Goal: Information Seeking & Learning: Learn about a topic

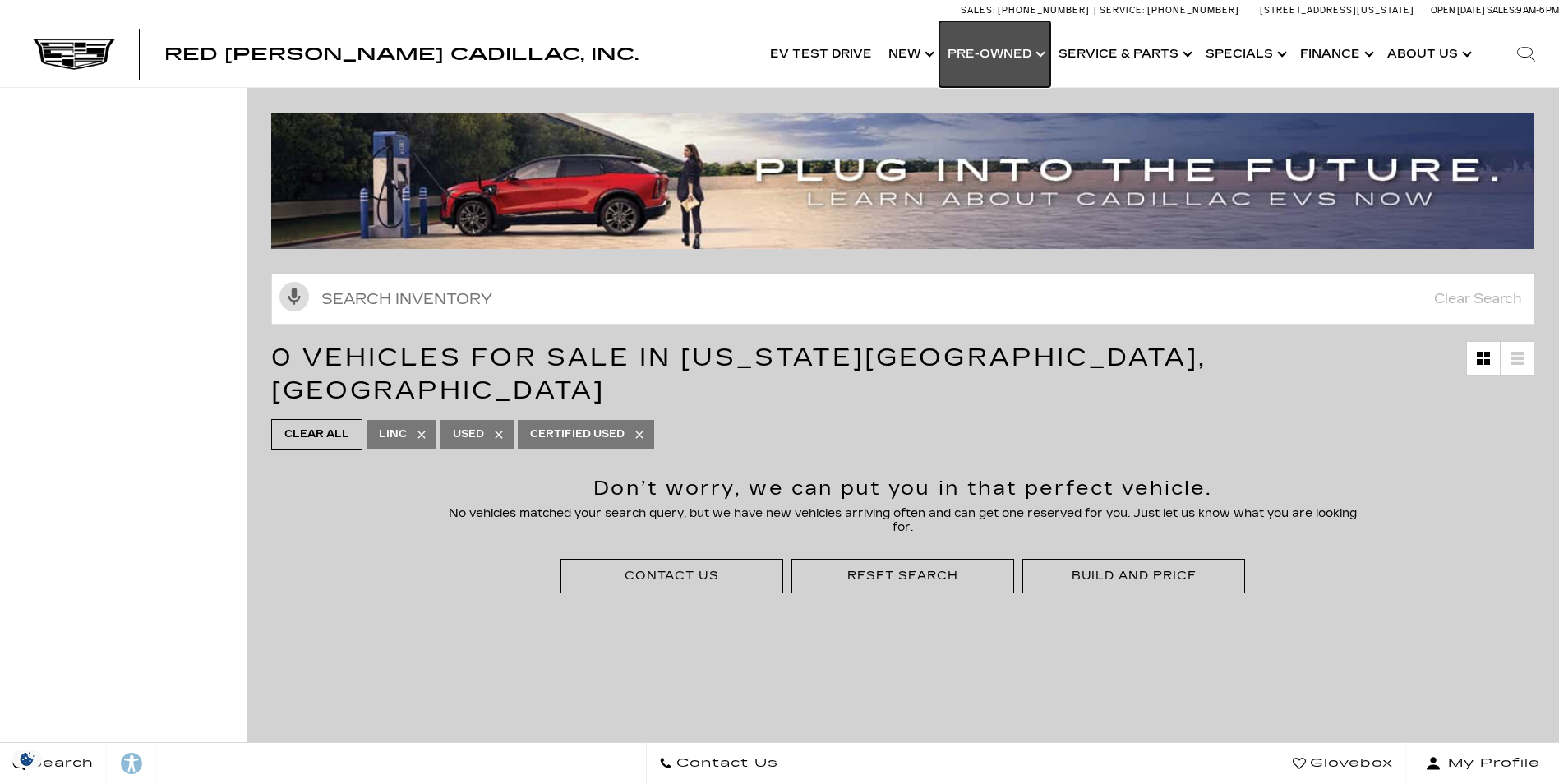
drag, startPoint x: 0, startPoint y: 0, endPoint x: 973, endPoint y: 55, distance: 974.6
click at [973, 55] on link "Show Pre-Owned" at bounding box center [995, 55] width 111 height 66
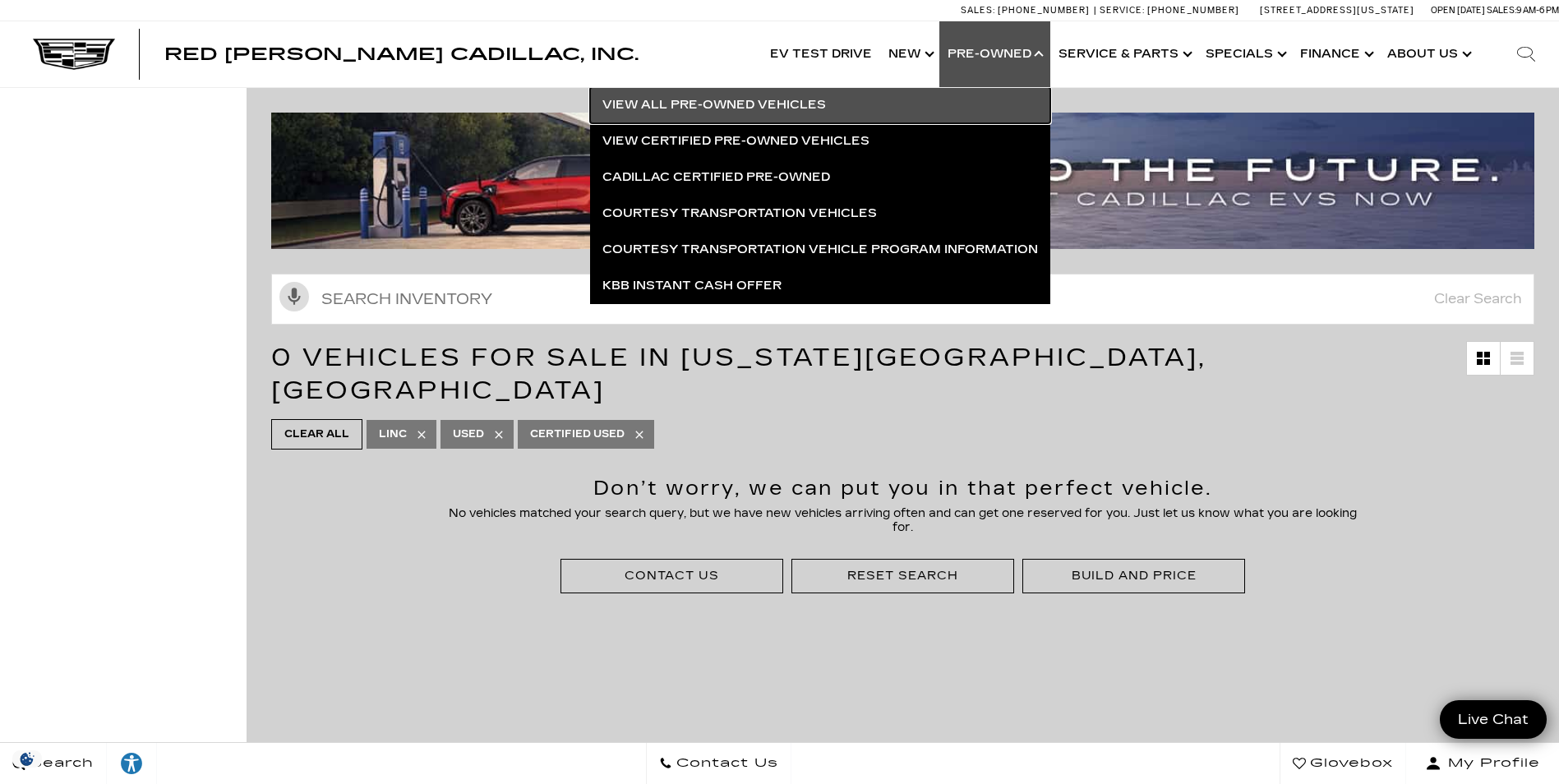
click at [792, 95] on link "View All Pre-Owned Vehicles" at bounding box center [820, 105] width 460 height 36
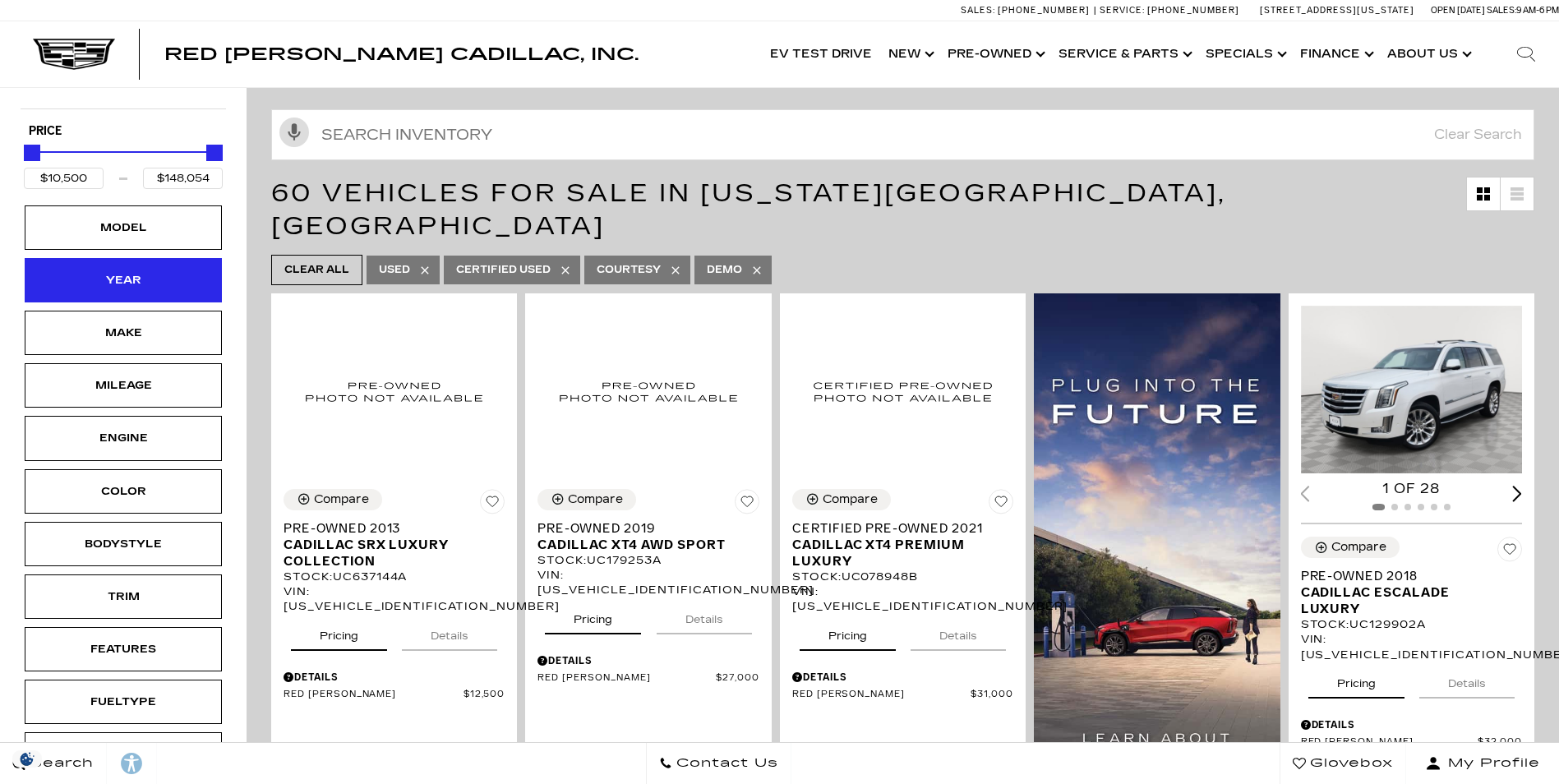
scroll to position [164, 0]
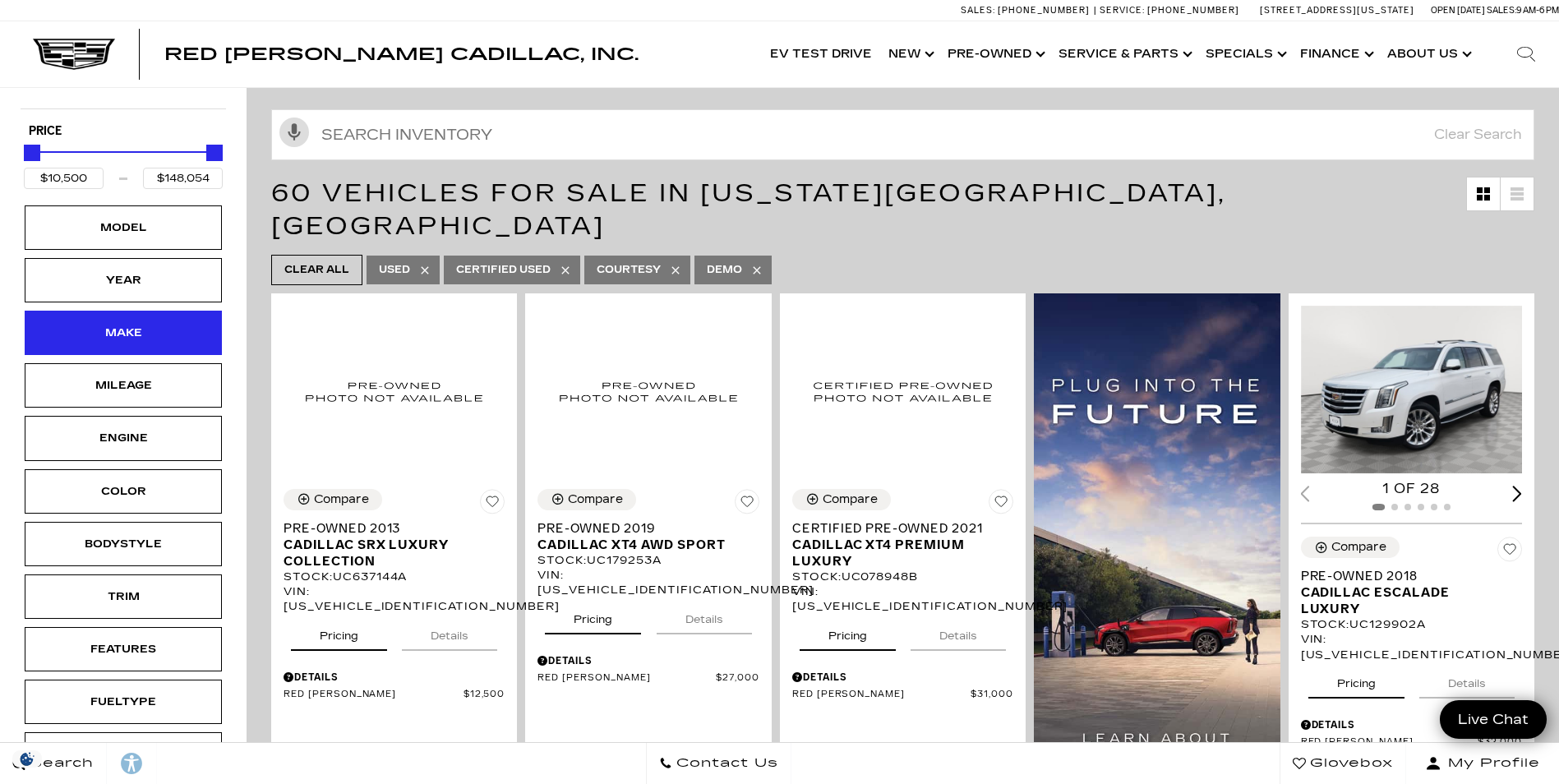
click at [157, 335] on div "Make" at bounding box center [123, 332] width 82 height 18
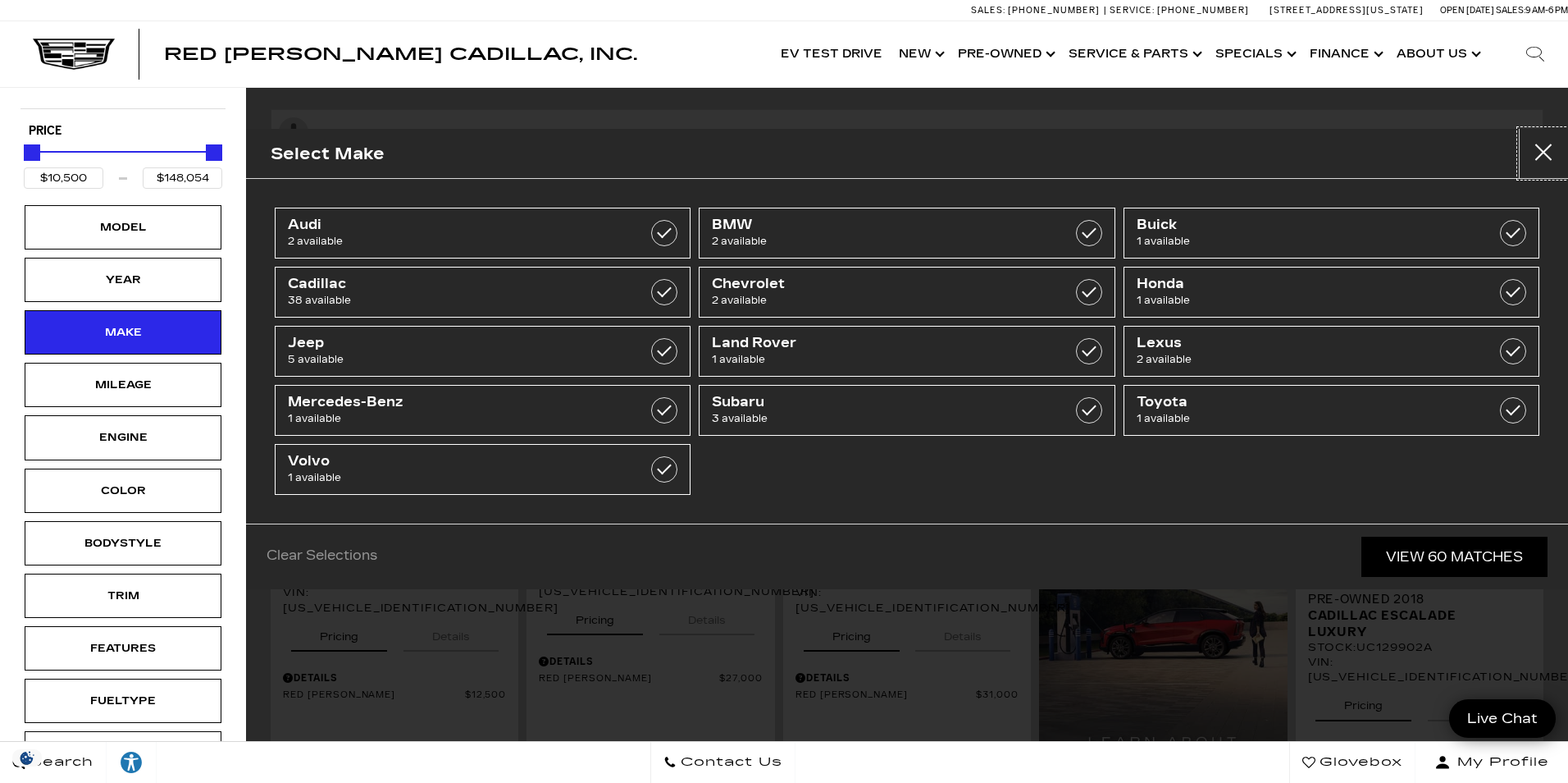
drag, startPoint x: 1545, startPoint y: 145, endPoint x: 1529, endPoint y: 133, distance: 20.0
click at [1538, 140] on button "close" at bounding box center [1543, 153] width 49 height 49
